Goal: Transaction & Acquisition: Purchase product/service

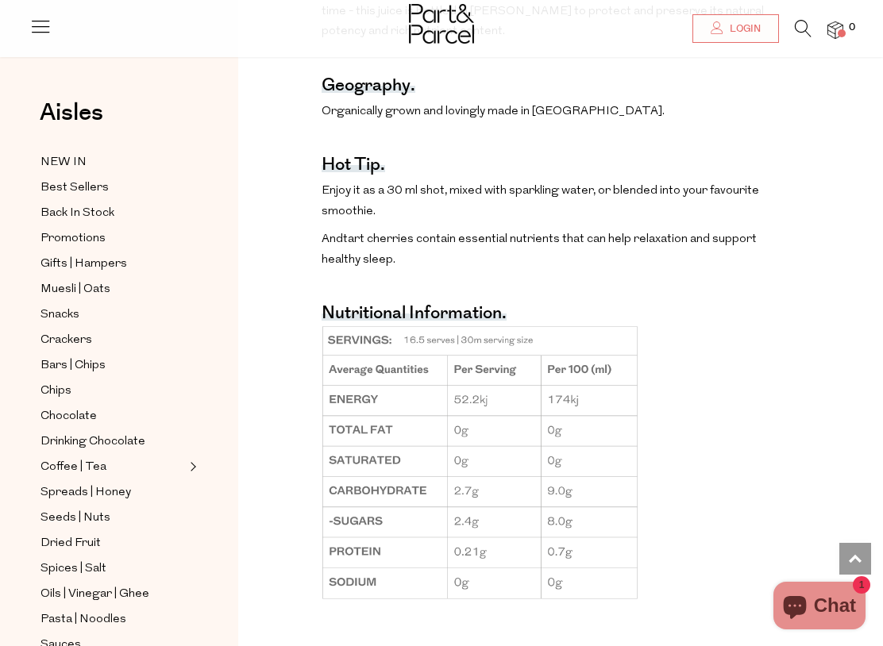
scroll to position [1126, 0]
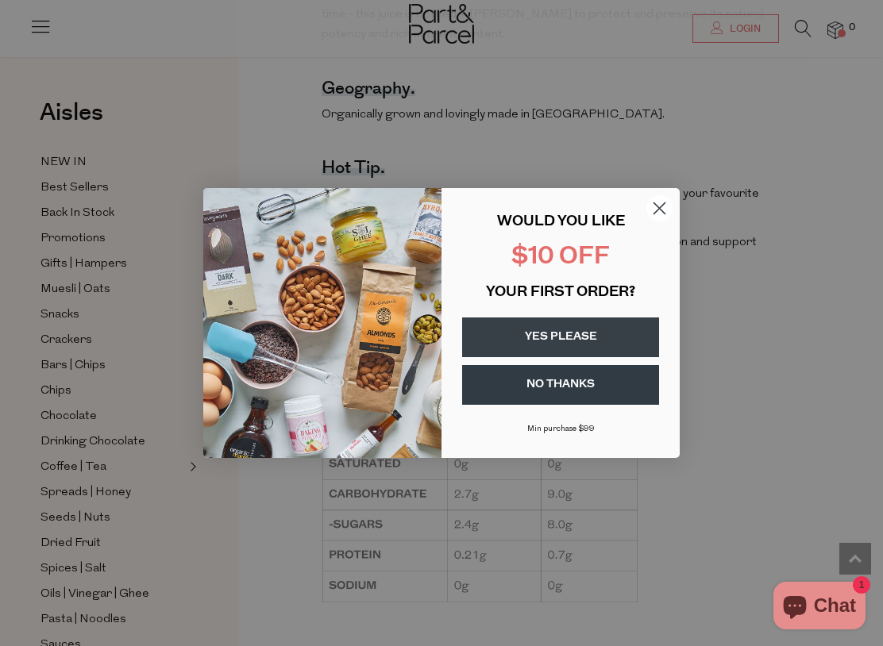
click at [657, 203] on circle "Close dialog" at bounding box center [659, 208] width 26 height 26
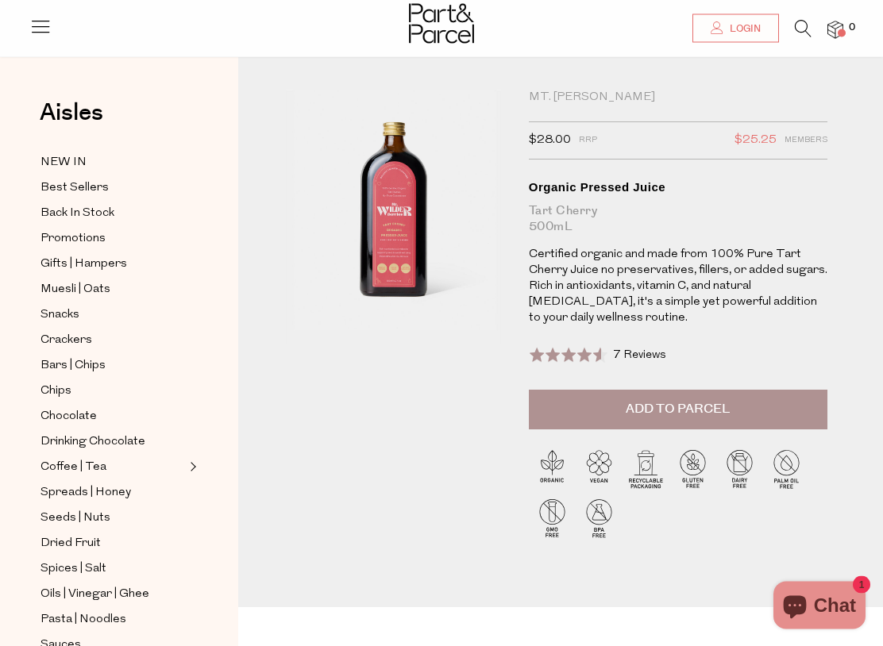
scroll to position [15, 0]
click at [82, 156] on span "NEW IN" at bounding box center [63, 162] width 46 height 19
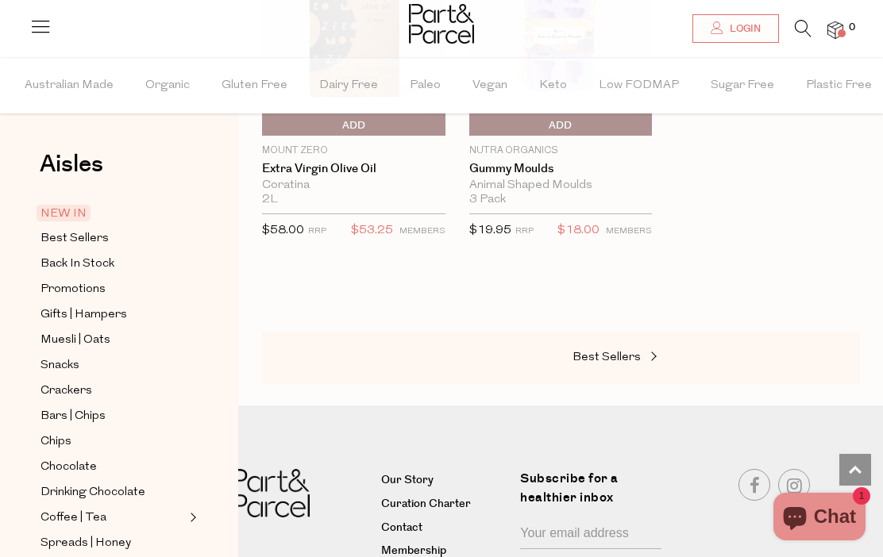
scroll to position [2425, 0]
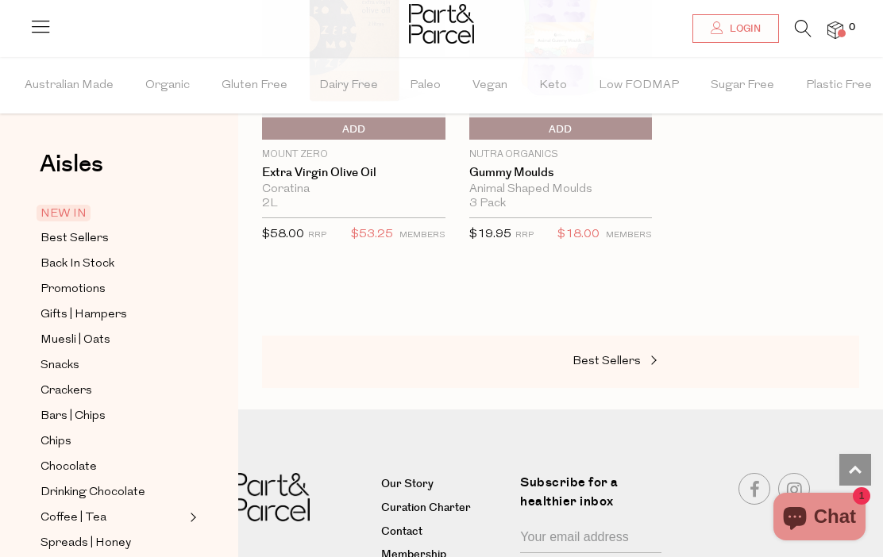
click at [627, 356] on span "Best Sellers" at bounding box center [607, 362] width 68 height 12
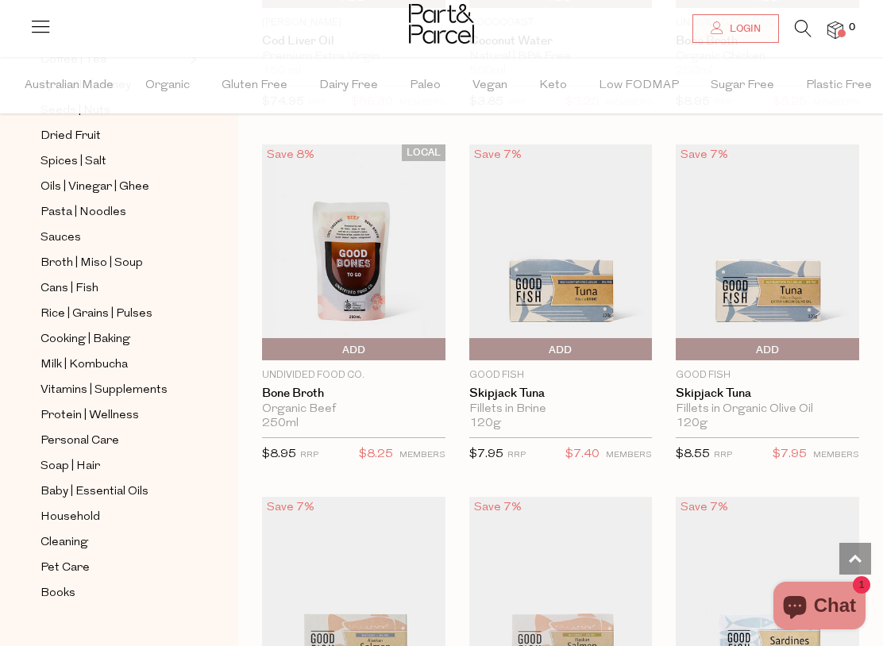
scroll to position [1495, 0]
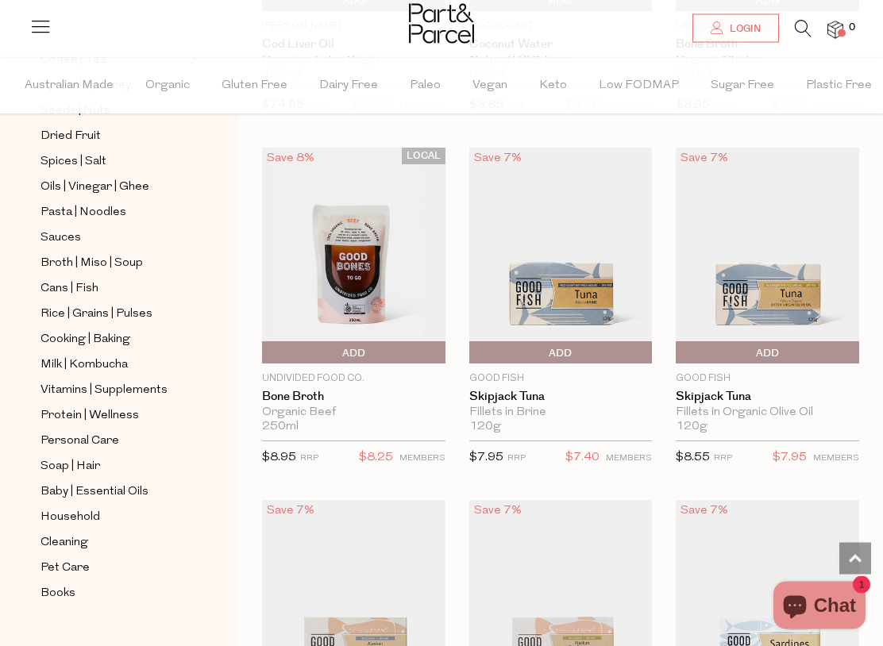
click at [168, 83] on span "Organic" at bounding box center [167, 86] width 44 height 56
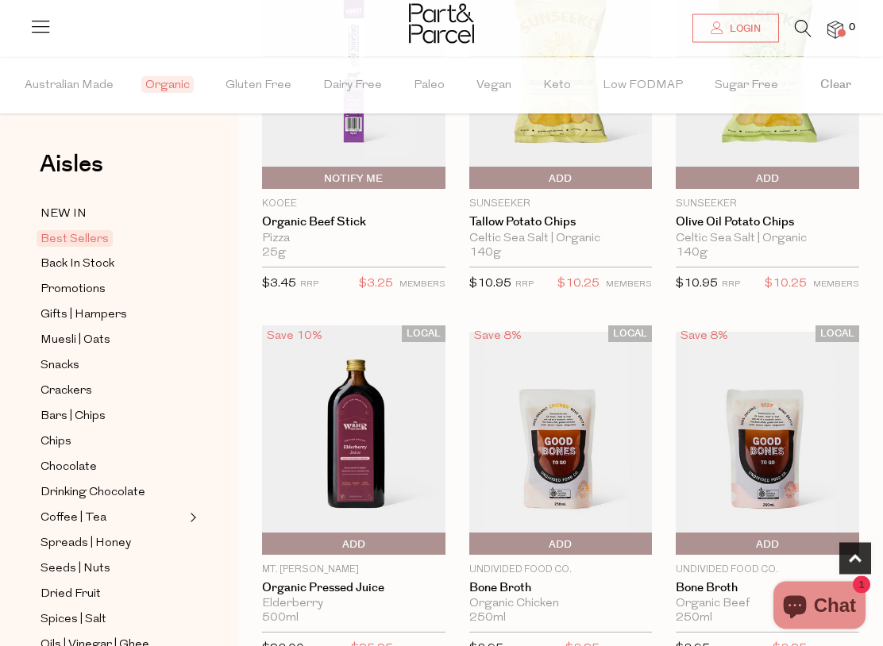
scroll to position [600, 0]
click at [362, 439] on img at bounding box center [353, 439] width 183 height 229
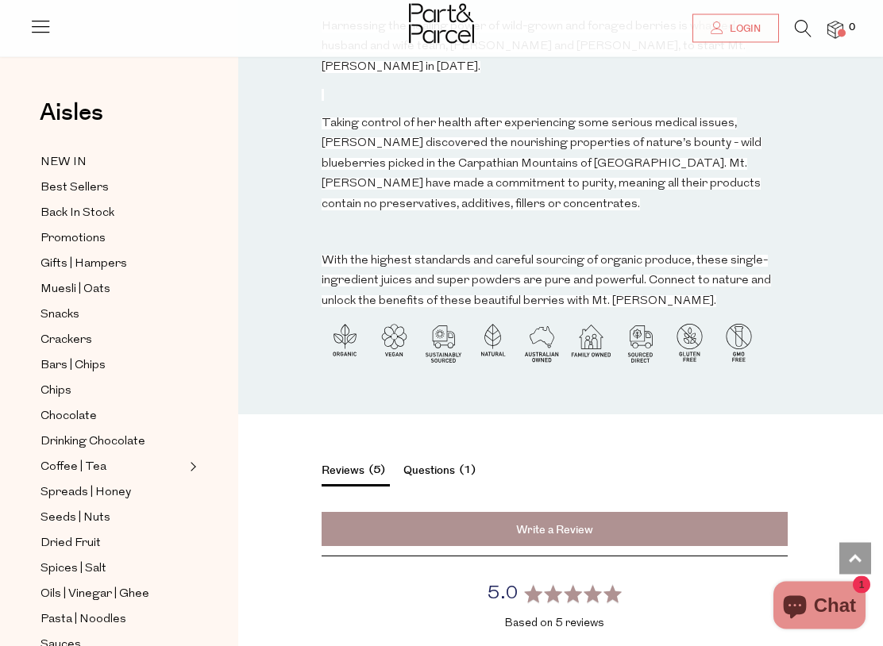
scroll to position [1767, 0]
click at [461, 461] on span "1" at bounding box center [467, 470] width 25 height 18
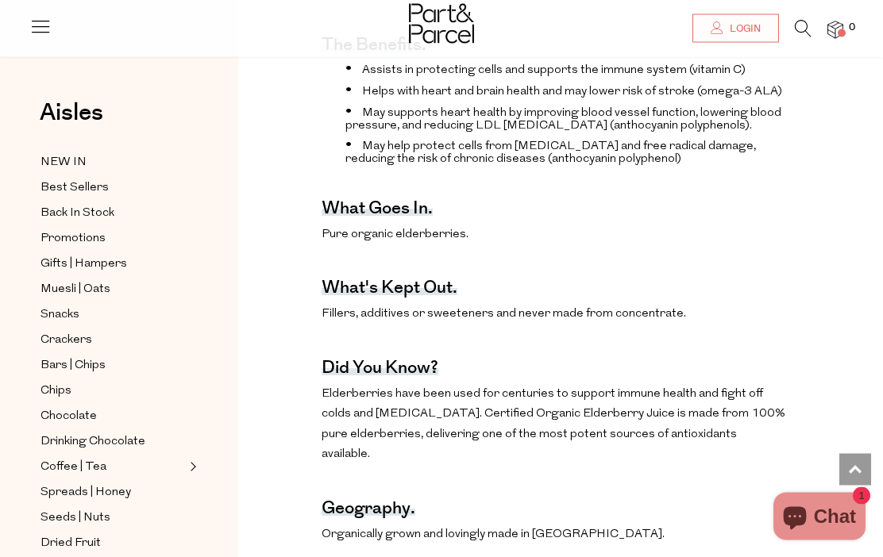
scroll to position [629, 0]
